Goal: Information Seeking & Learning: Learn about a topic

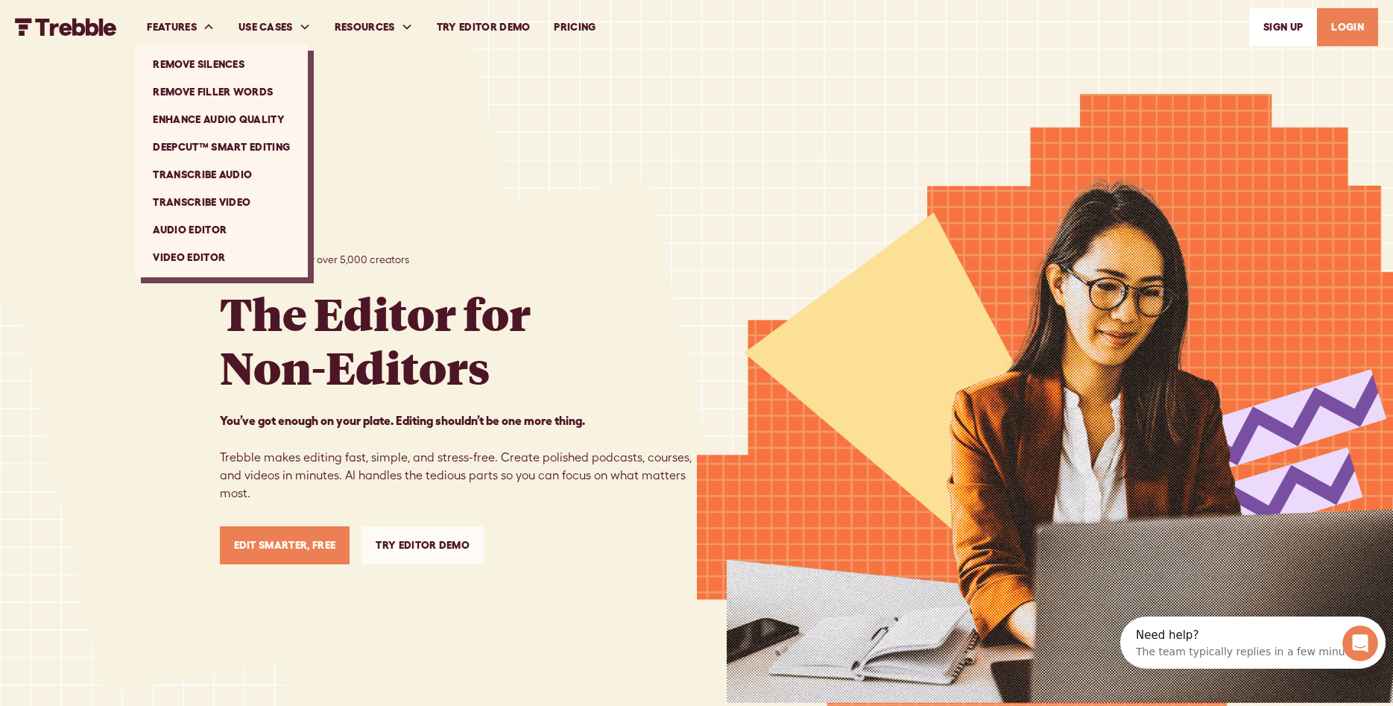
click at [201, 264] on link "Video Editor" at bounding box center [221, 258] width 161 height 28
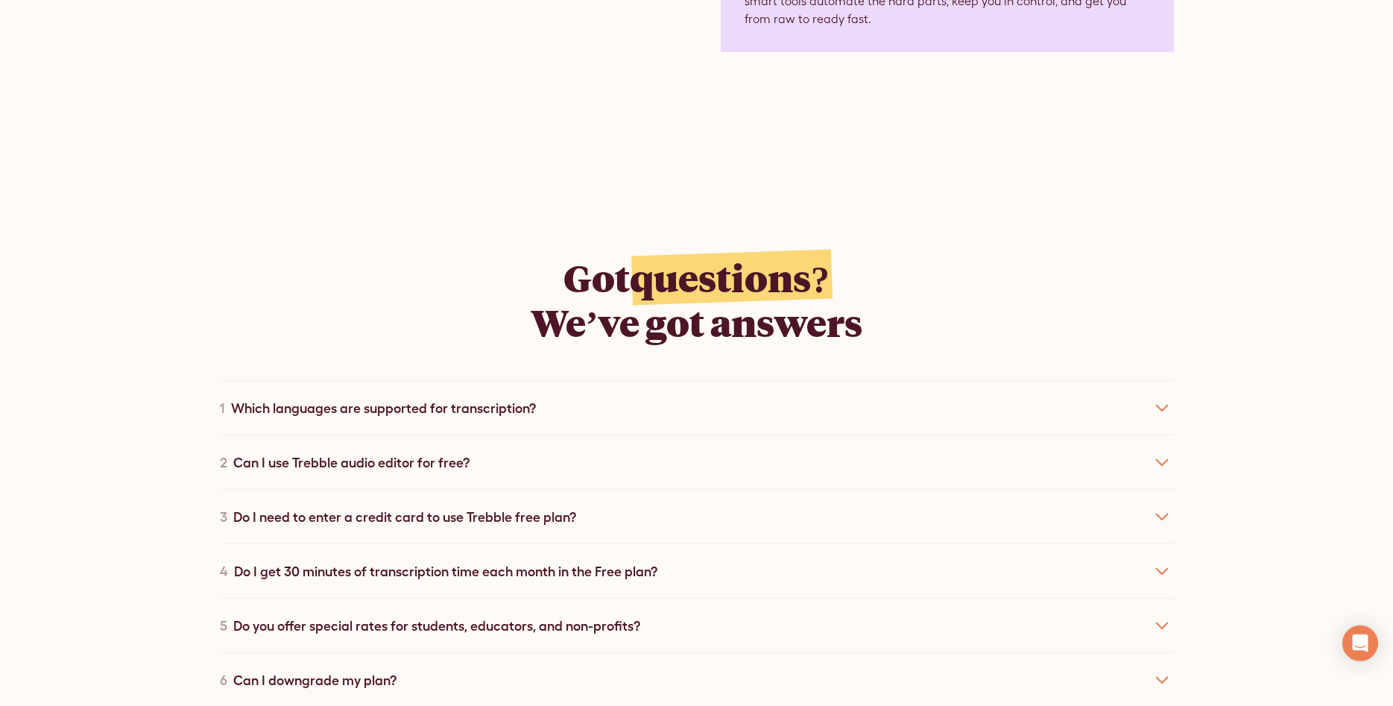
scroll to position [5474, 0]
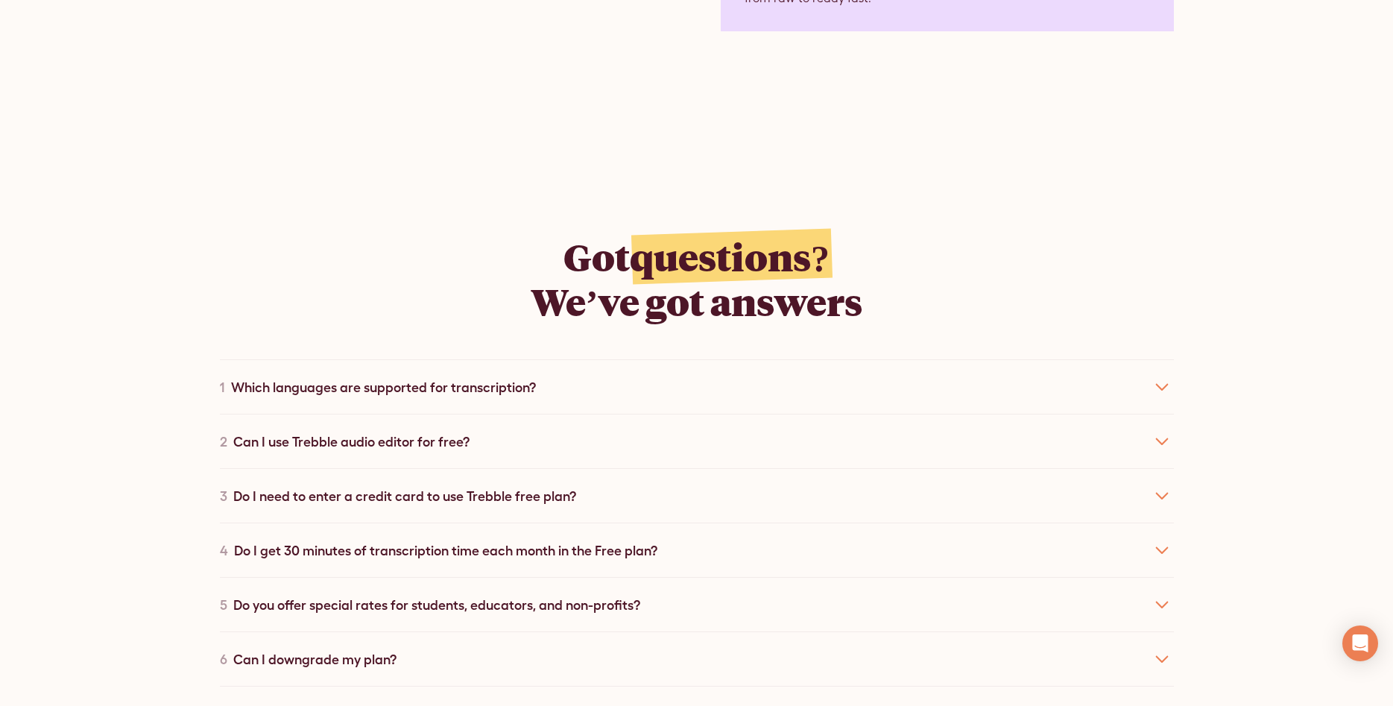
click at [422, 377] on div "Which languages are supported for transcription?" at bounding box center [383, 387] width 305 height 20
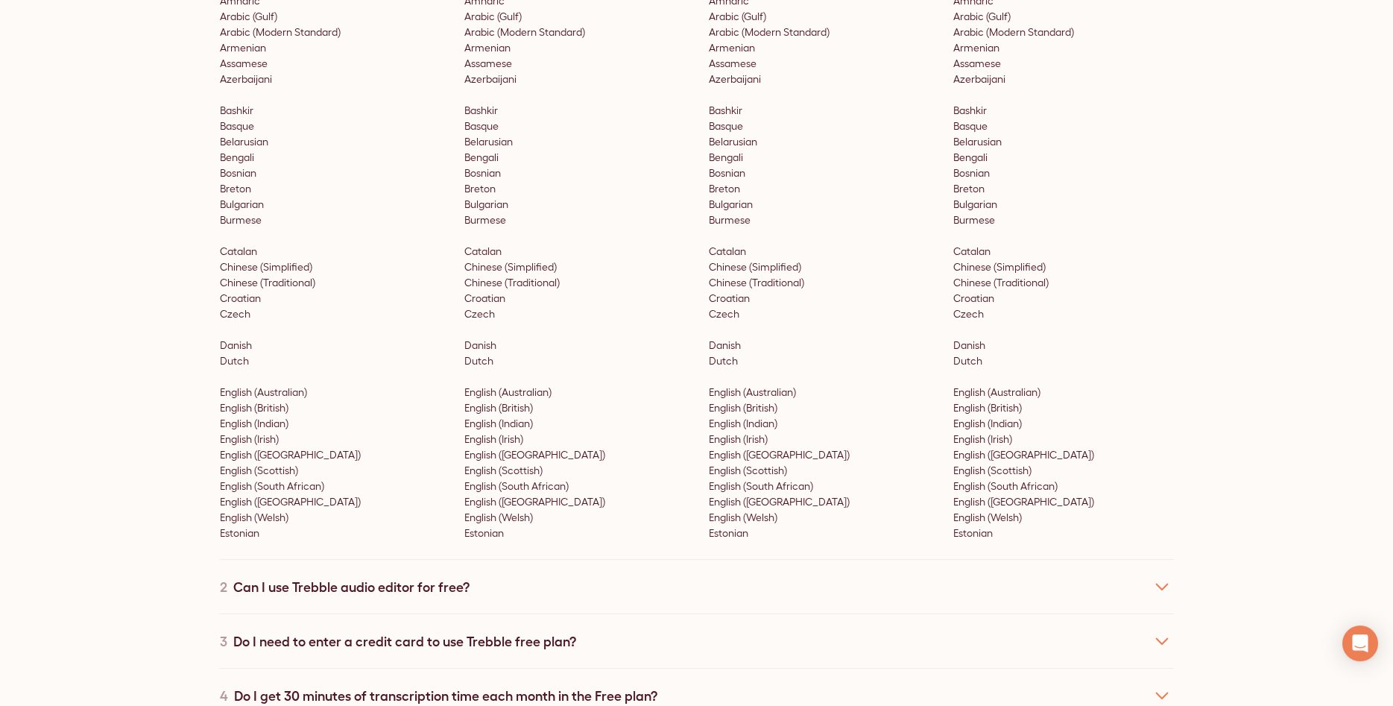
scroll to position [5702, 0]
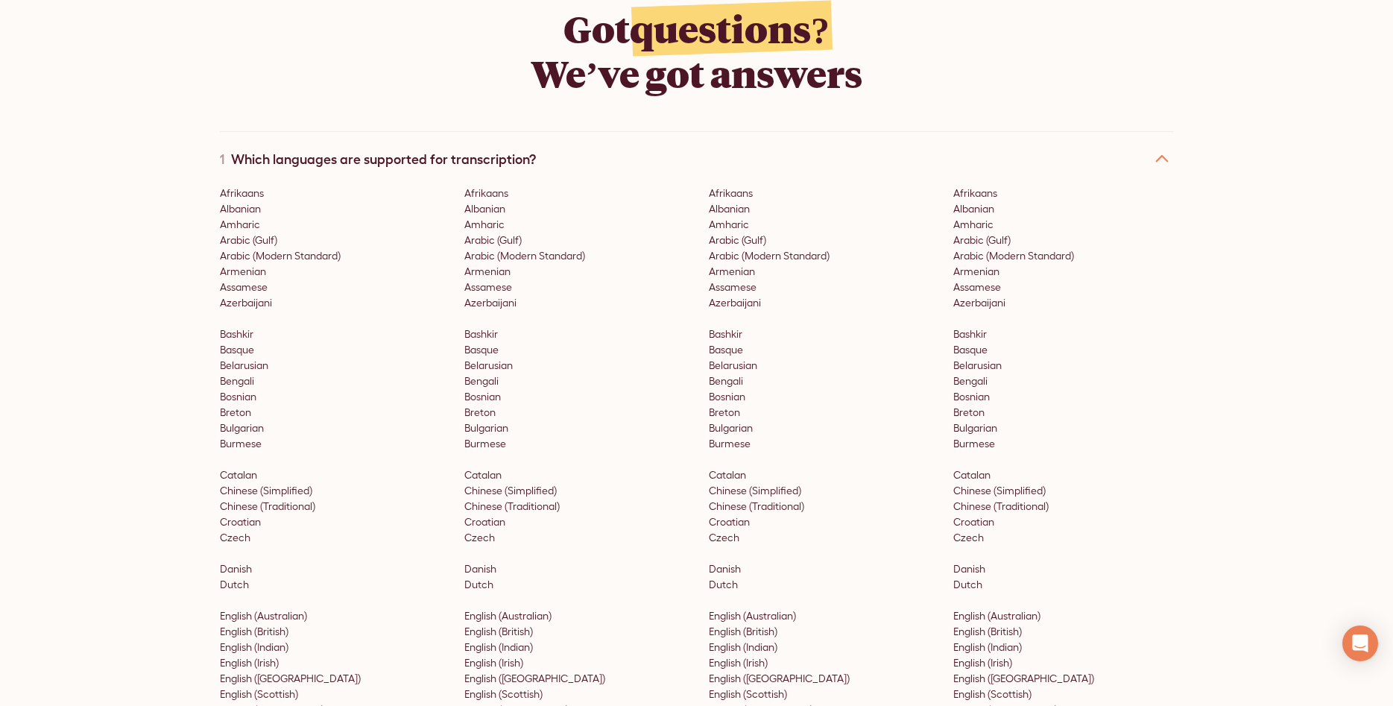
click at [839, 365] on p "Afrikaans Albanian Amharic Arabic (Gulf) Arabic (Modern Standard) Armenian Assa…" at bounding box center [819, 475] width 221 height 579
click at [900, 196] on p "Afrikaans Albanian Amharic Arabic (Gulf) Arabic (Modern Standard) Armenian Assa…" at bounding box center [819, 475] width 221 height 579
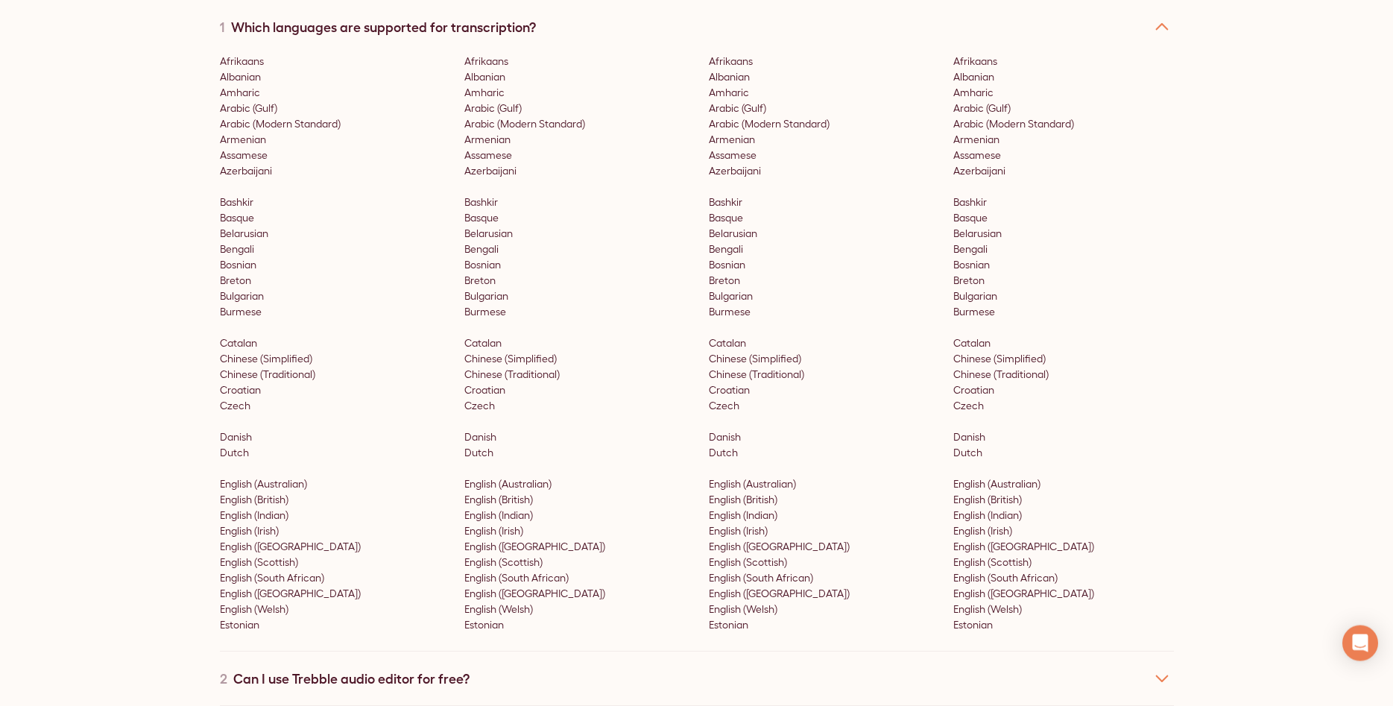
scroll to position [6007, 0]
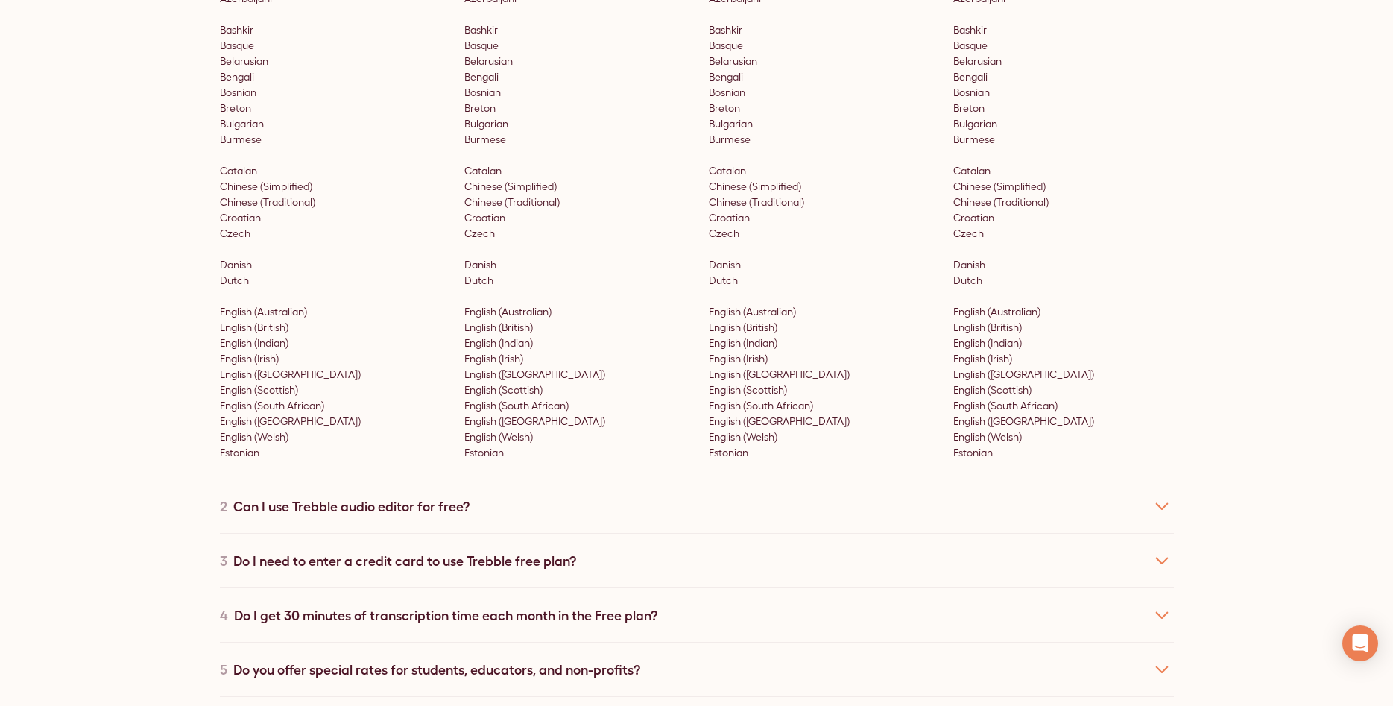
click at [522, 479] on div "2 Can I use Trebble audio editor for free?" at bounding box center [697, 506] width 954 height 54
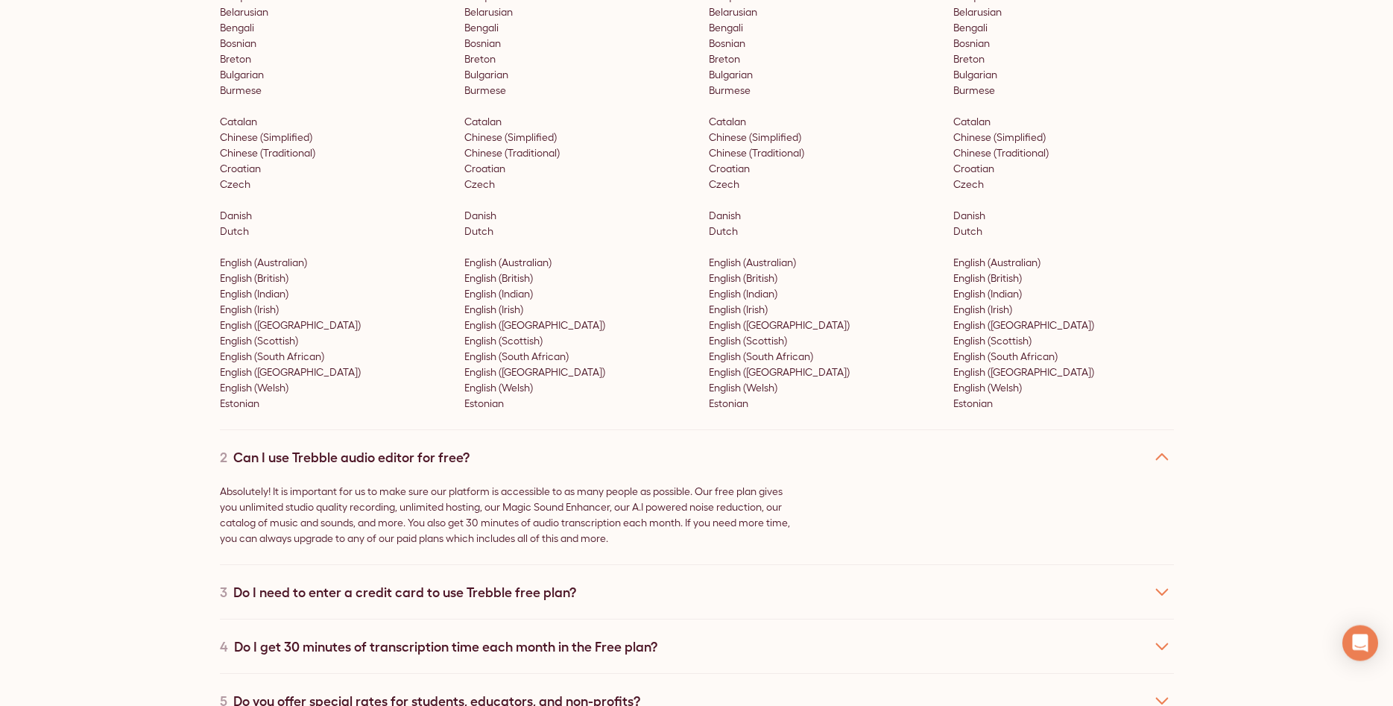
scroll to position [6083, 0]
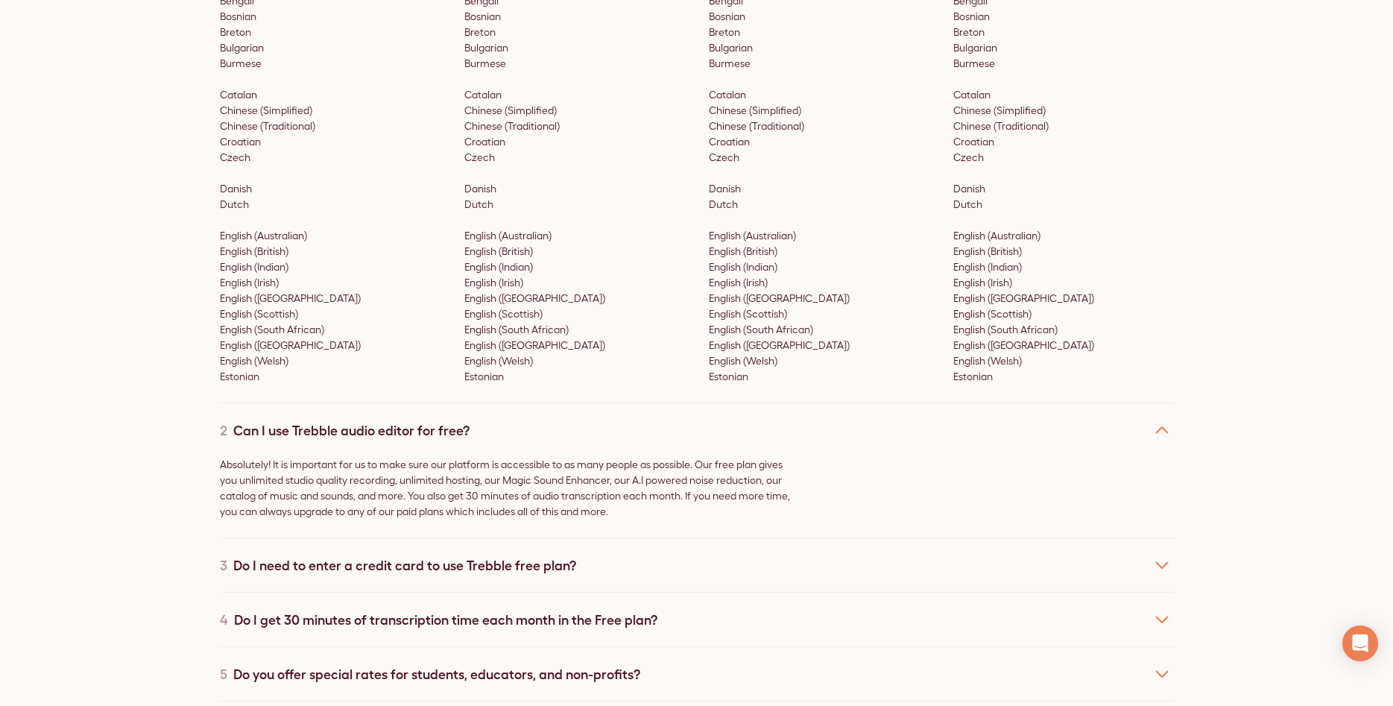
click at [538, 555] on div "Do I need to enter a credit card to use Trebble free plan?" at bounding box center [404, 565] width 343 height 20
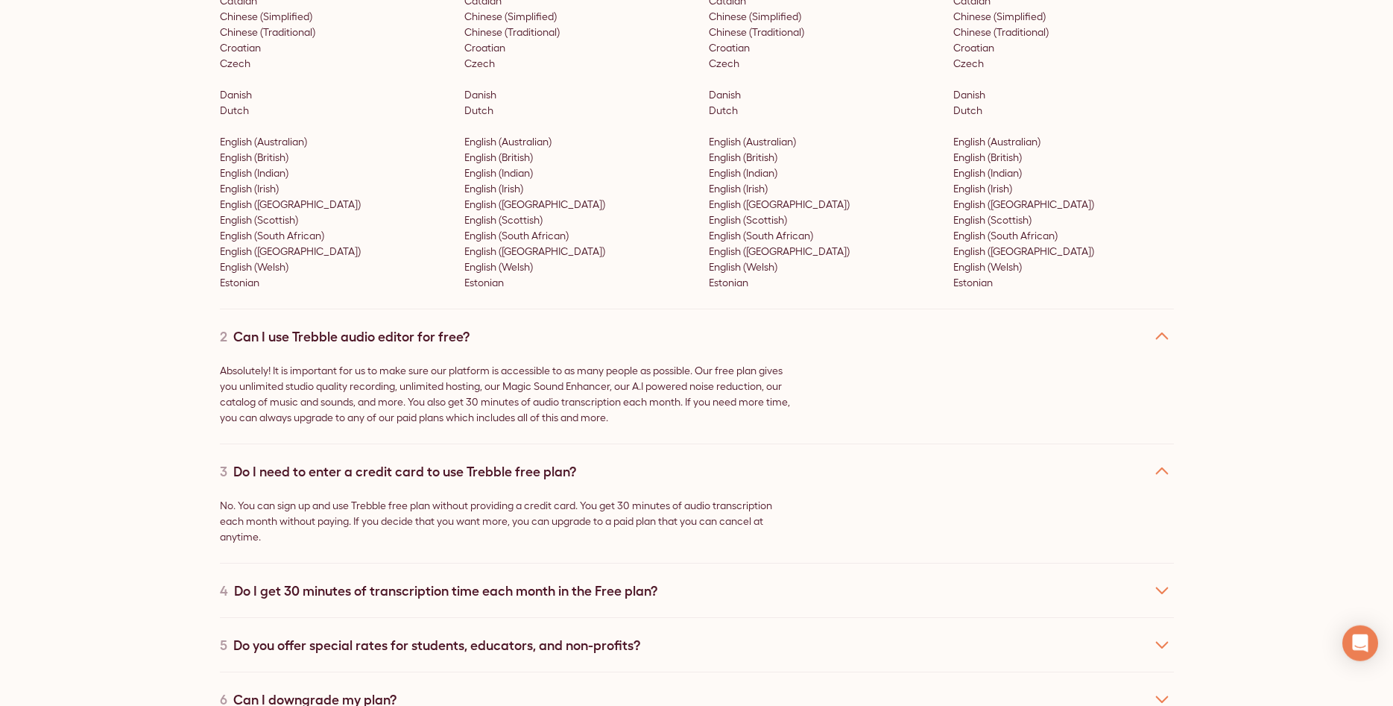
scroll to position [6235, 0]
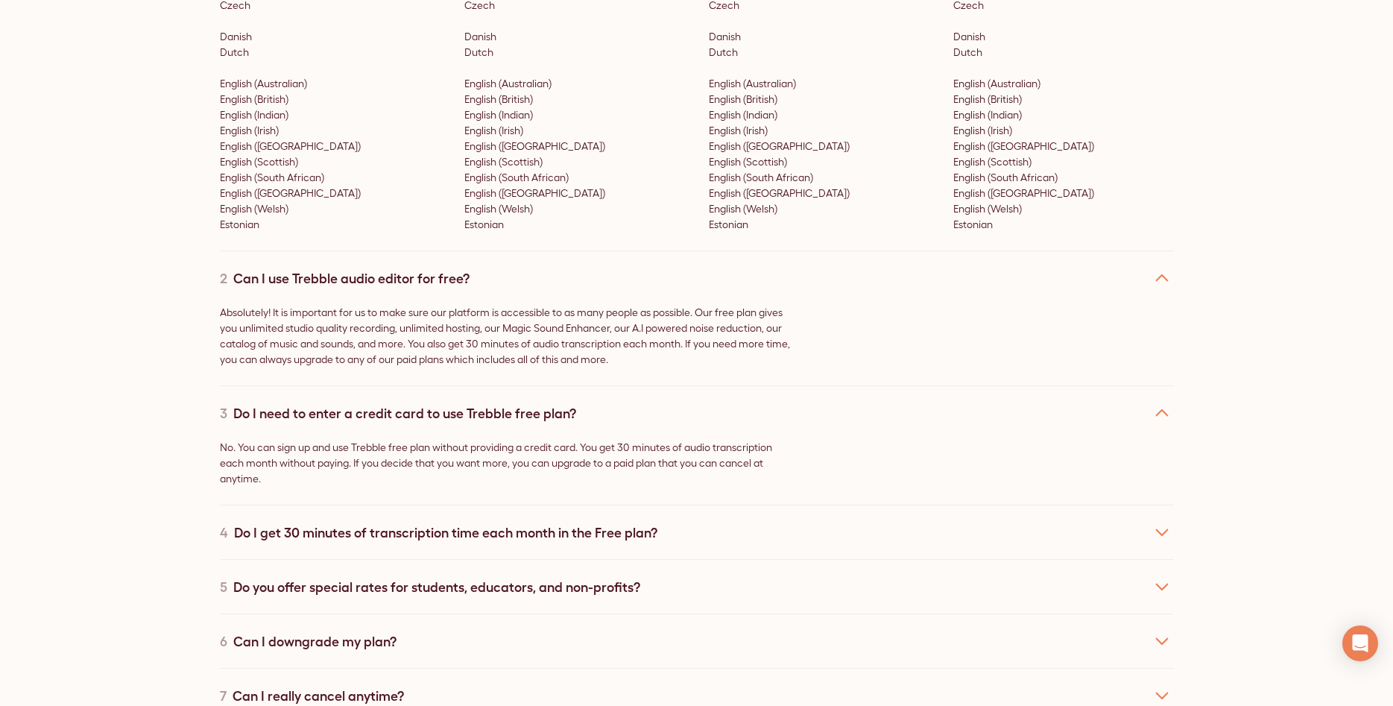
click at [362, 523] on div "Do I get 30 minutes of transcription time each month in the Free plan?" at bounding box center [445, 533] width 423 height 20
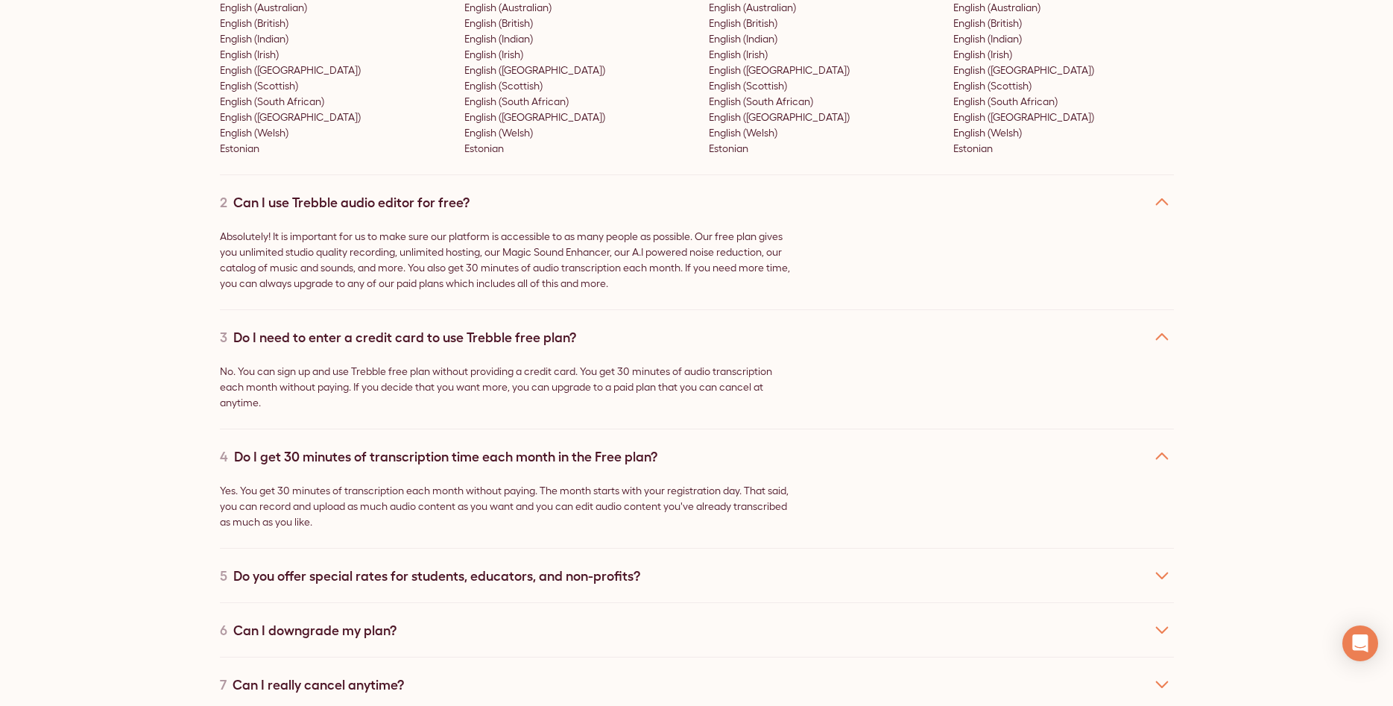
scroll to position [6463, 0]
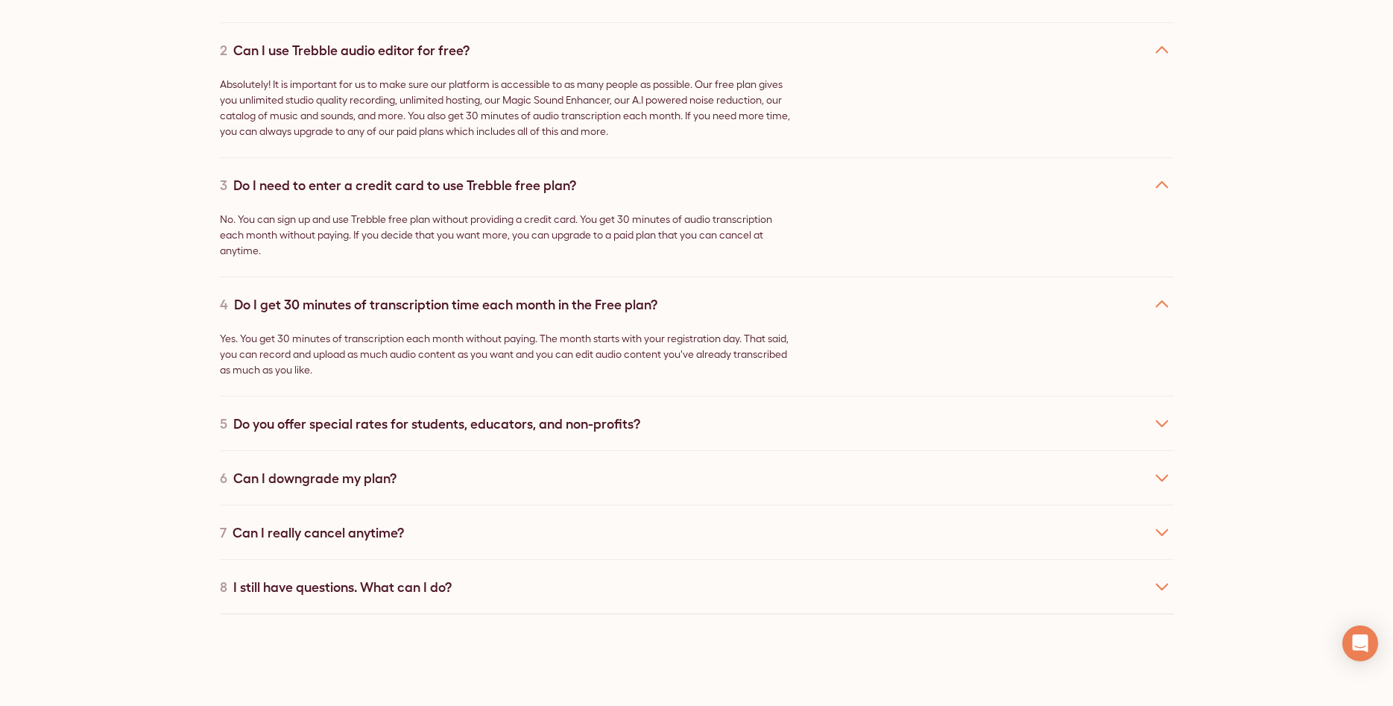
click at [317, 414] on div "Do you offer special rates for students, educators, and non-profits?" at bounding box center [436, 424] width 407 height 20
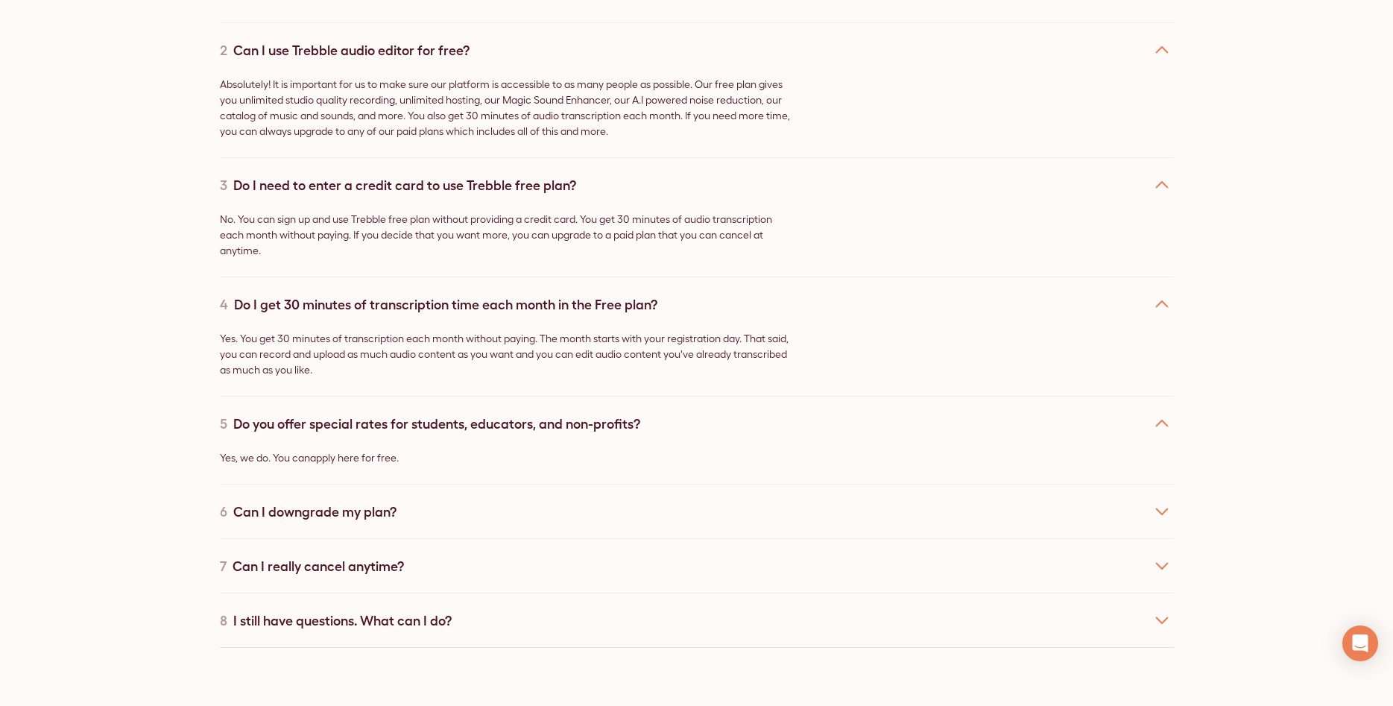
click at [378, 452] on link "apply here for free" at bounding box center [353, 458] width 86 height 12
